Goal: Unclear

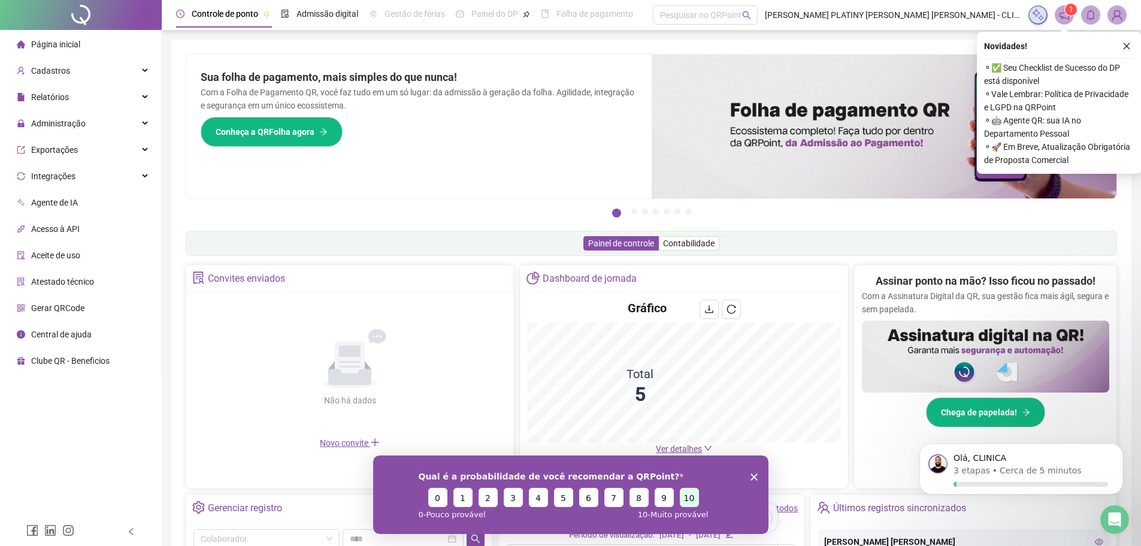
click at [692, 498] on button "10" at bounding box center [688, 496] width 19 height 19
click at [758, 472] on div "Qual é a probabilidade de você recomendar a QRPoint? 0 1 2 3 4 5 6 7 8 9 10 0 -…" at bounding box center [570, 494] width 395 height 78
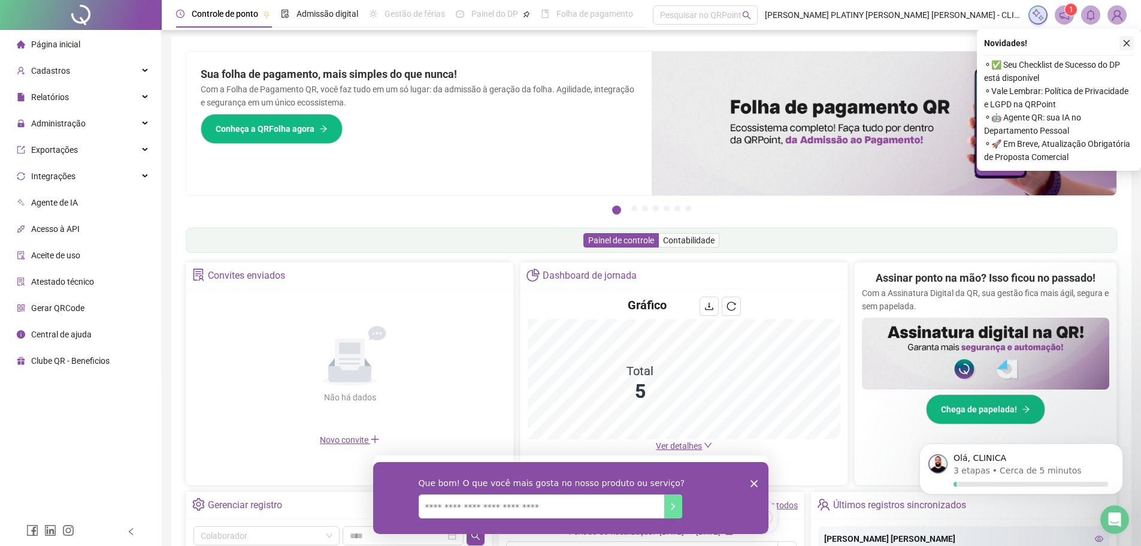
click at [1127, 47] on button "button" at bounding box center [1127, 43] width 14 height 14
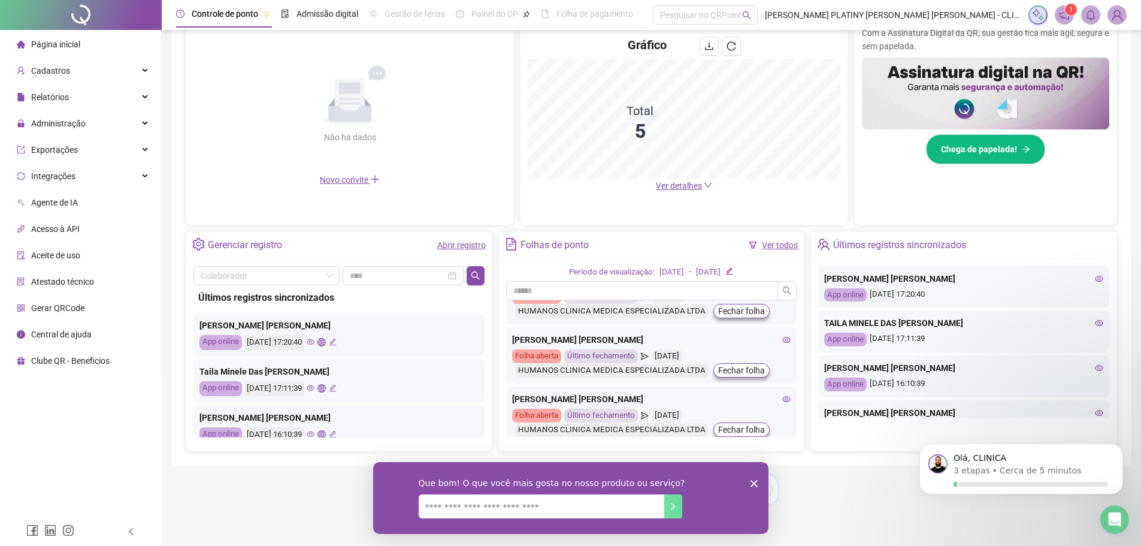
scroll to position [34, 0]
click at [782, 340] on icon "eye" at bounding box center [786, 338] width 8 height 8
click at [752, 271] on div "Período de visualização: [DATE] - [DATE]" at bounding box center [651, 272] width 291 height 13
click at [733, 273] on icon "edit" at bounding box center [729, 271] width 8 height 8
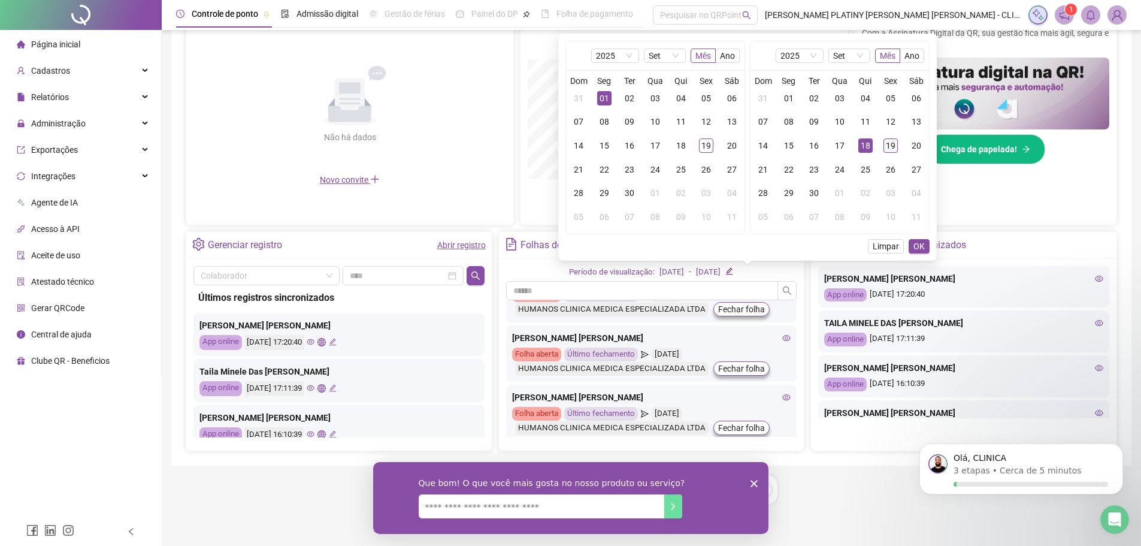
click at [891, 144] on div "19" at bounding box center [891, 145] width 14 height 14
click at [913, 246] on button "OK" at bounding box center [919, 246] width 21 height 14
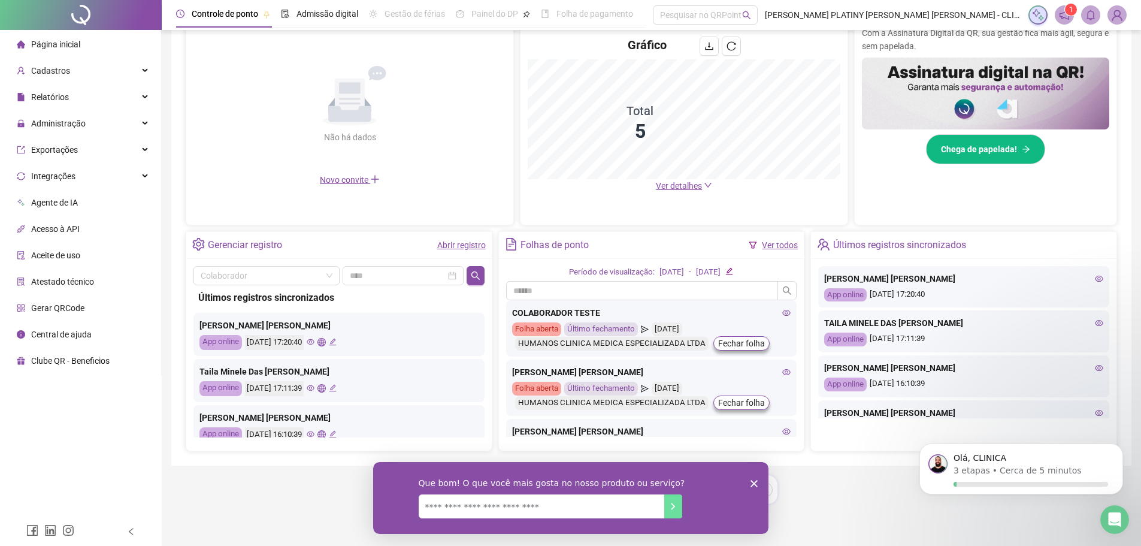
click at [752, 483] on polygon "Encerrar pesquisa" at bounding box center [753, 482] width 7 height 7
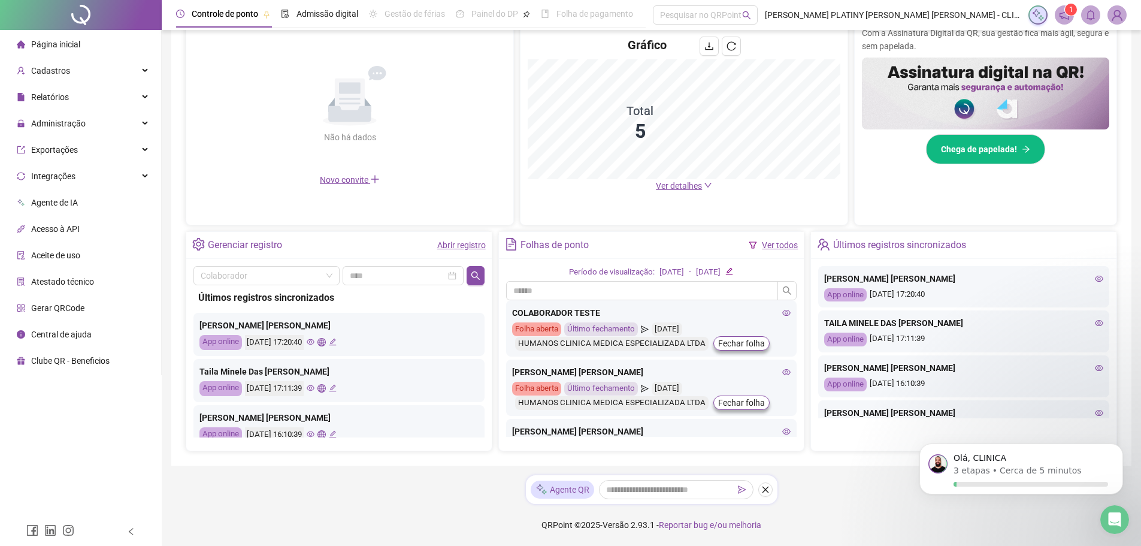
click at [782, 373] on icon "eye" at bounding box center [786, 372] width 8 height 8
click at [782, 432] on icon "eye" at bounding box center [786, 431] width 8 height 8
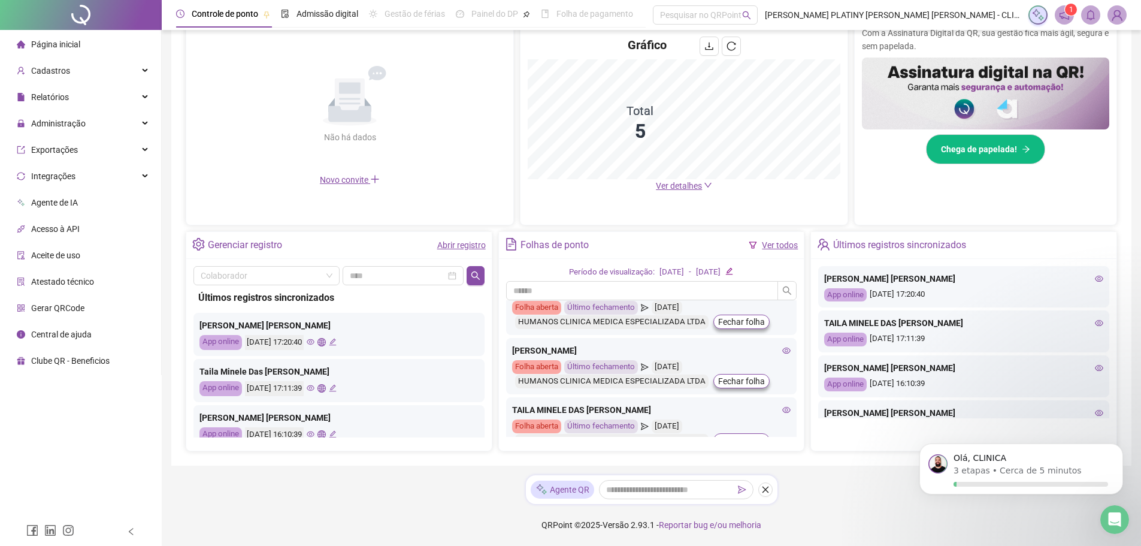
scroll to position [149, 0]
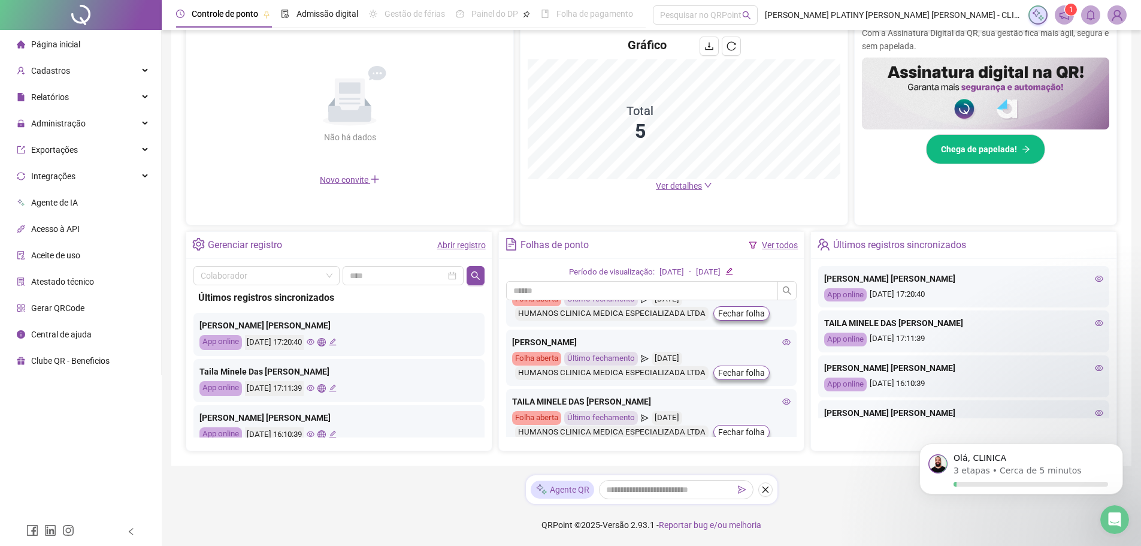
click at [783, 403] on icon "eye" at bounding box center [787, 401] width 8 height 6
